Goal: Information Seeking & Learning: Learn about a topic

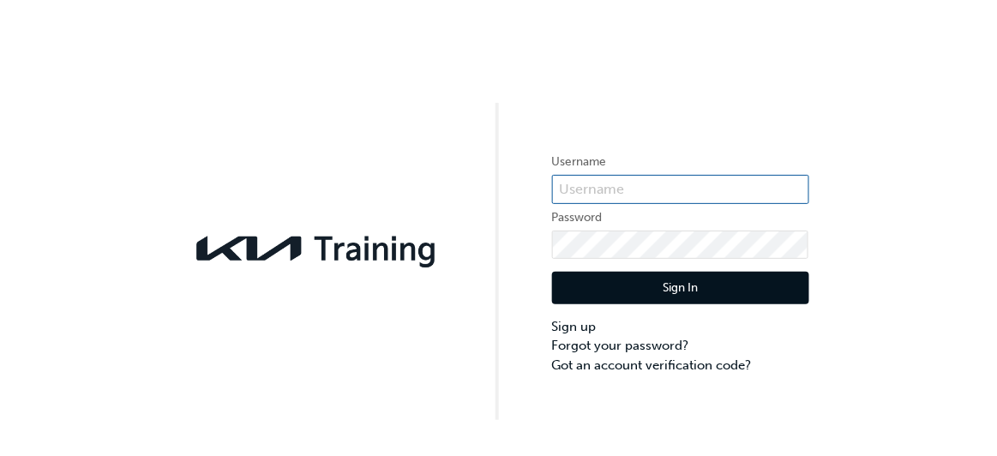
click at [696, 177] on input "text" at bounding box center [680, 189] width 257 height 29
type input "KAU82804F8"
click at [664, 296] on button "Sign In" at bounding box center [680, 288] width 257 height 33
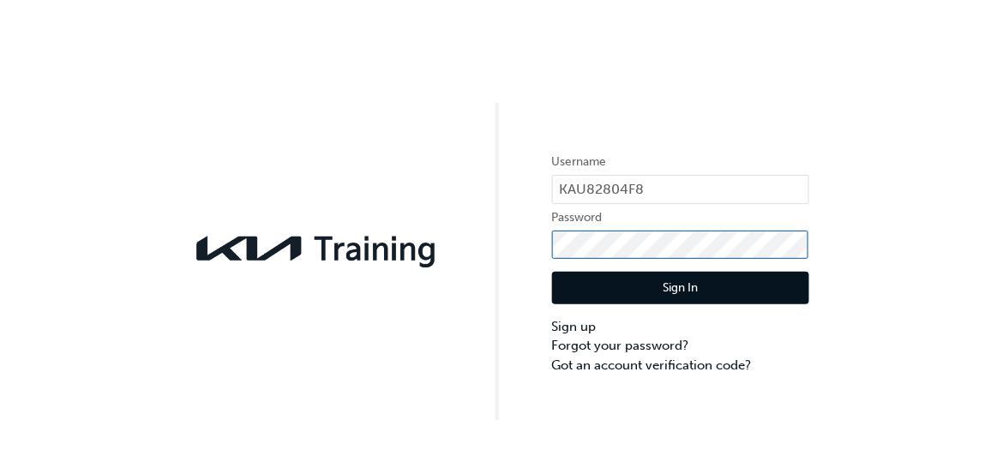
click button "Sign In" at bounding box center [680, 288] width 257 height 33
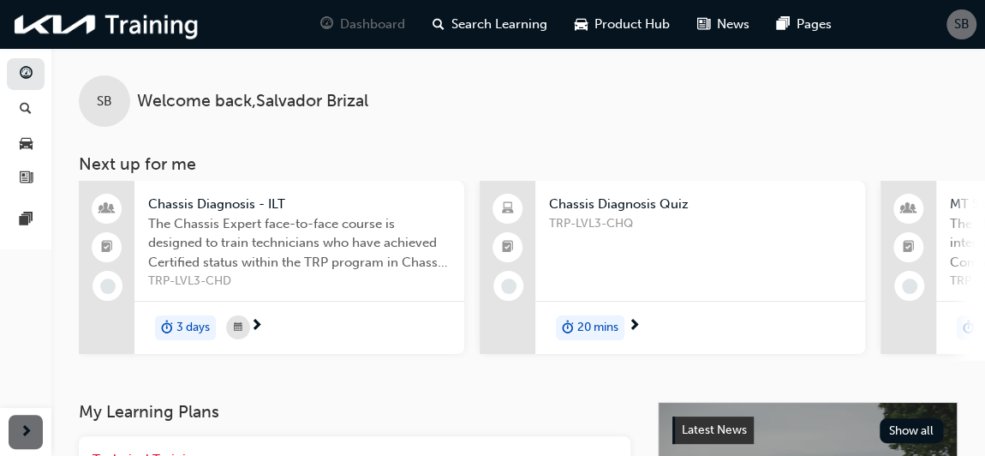
click at [109, 120] on div "SB" at bounding box center [104, 100] width 51 height 51
click at [21, 74] on span "guage-icon" at bounding box center [26, 74] width 13 height 15
click at [644, 25] on span "Product Hub" at bounding box center [632, 25] width 75 height 20
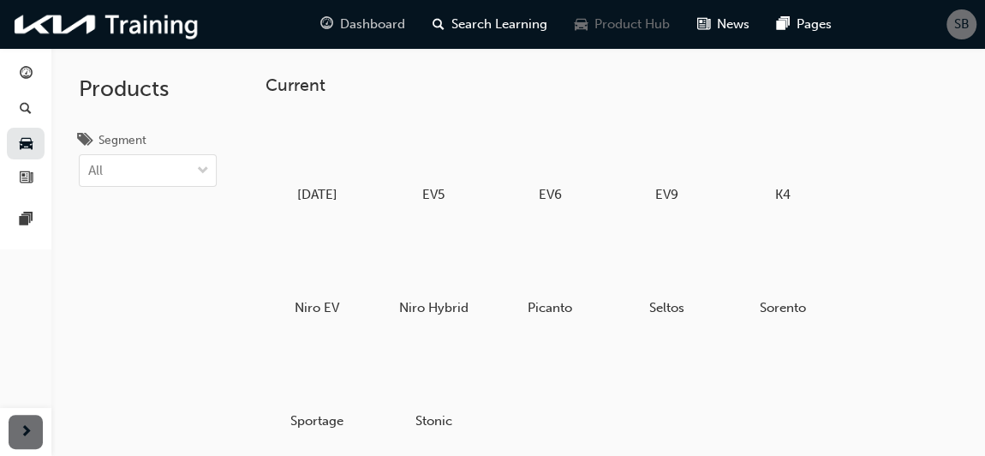
click at [373, 24] on span "Dashboard" at bounding box center [372, 25] width 65 height 20
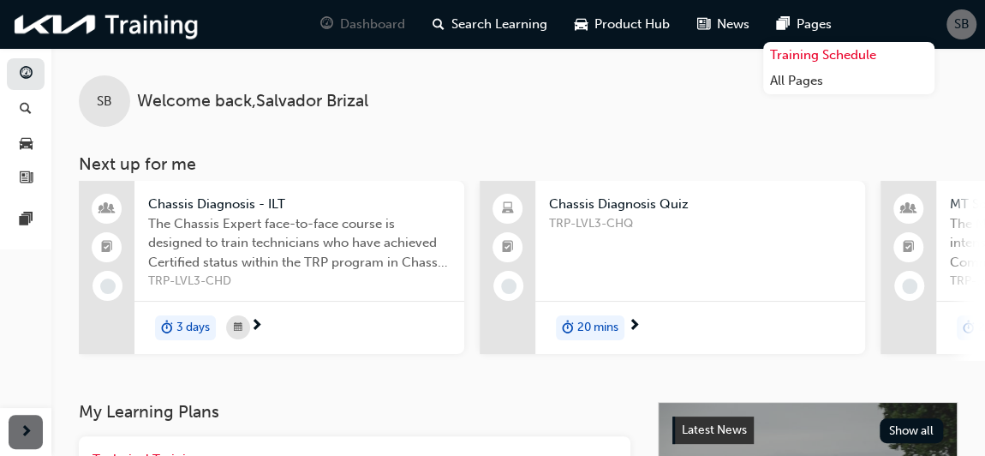
click at [813, 54] on link "Training Schedule" at bounding box center [849, 55] width 171 height 27
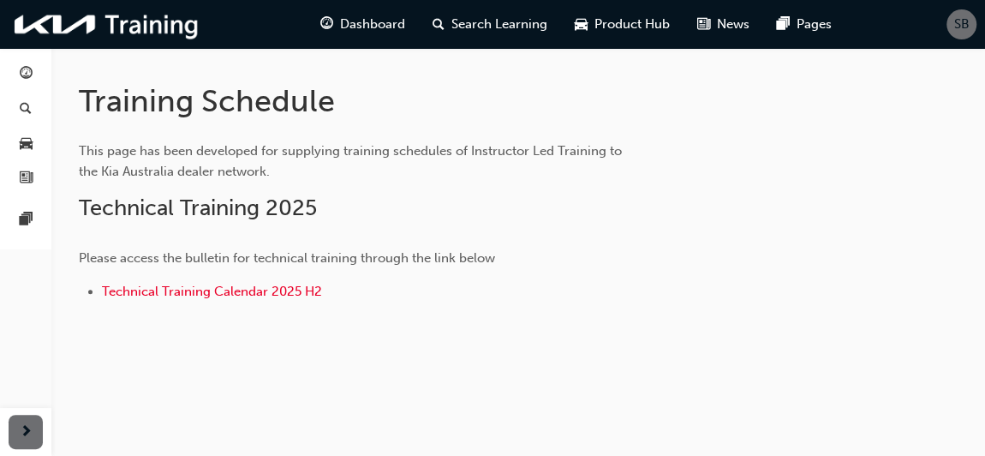
scroll to position [314, 0]
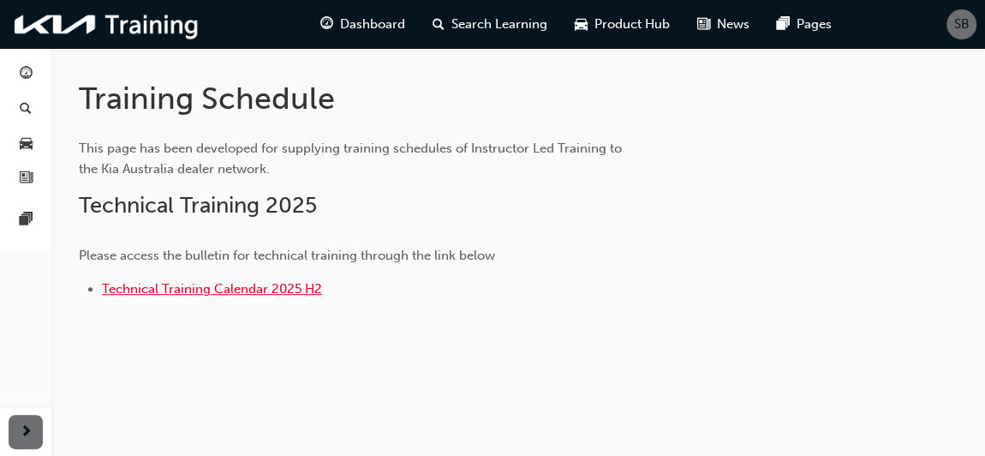
click at [266, 289] on span "Technical Training Calendar 2025 H2" at bounding box center [212, 288] width 220 height 15
